Goal: Navigation & Orientation: Find specific page/section

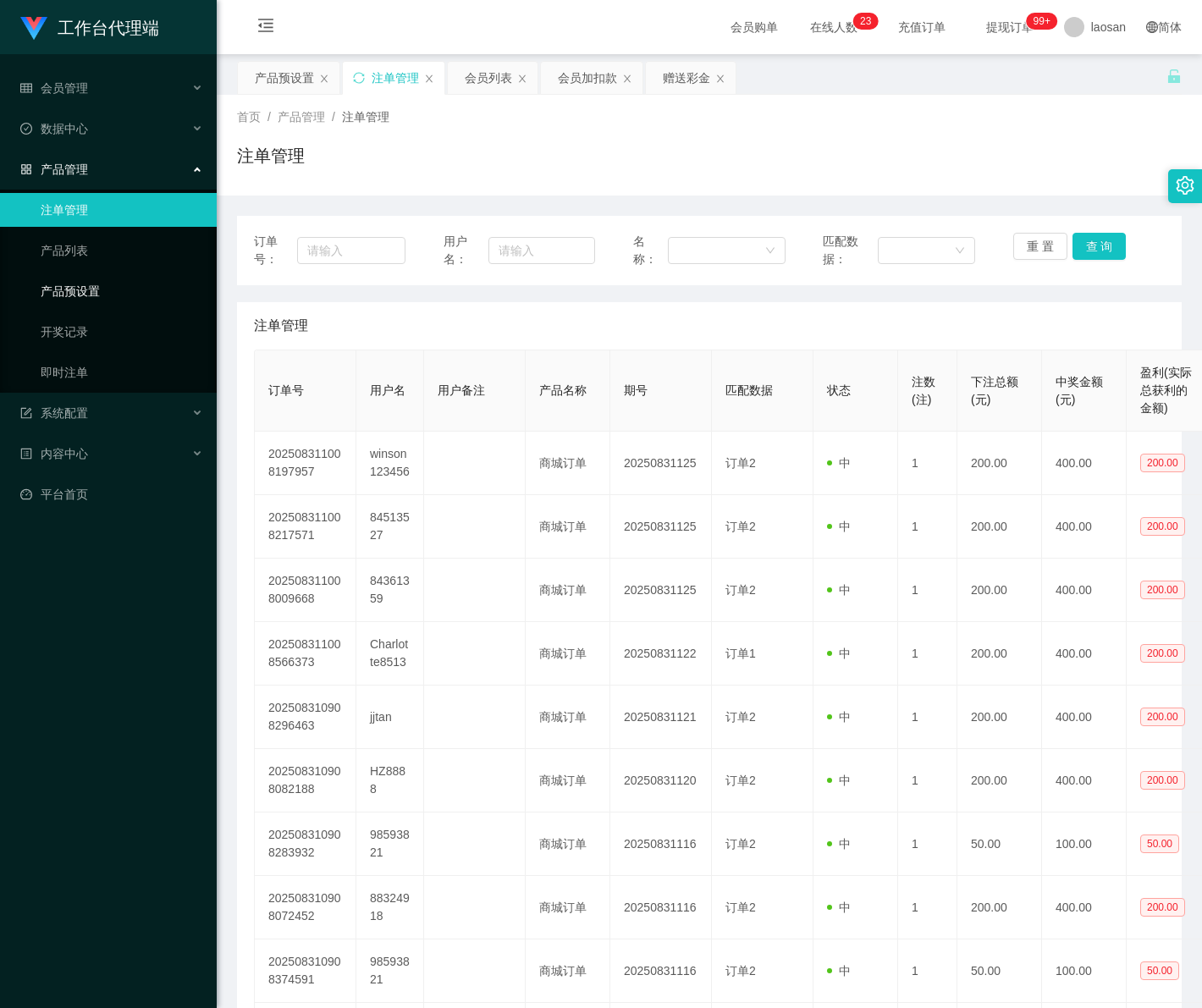
click at [88, 293] on link "产品预设置" at bounding box center [121, 291] width 162 height 34
